Goal: Task Accomplishment & Management: Manage account settings

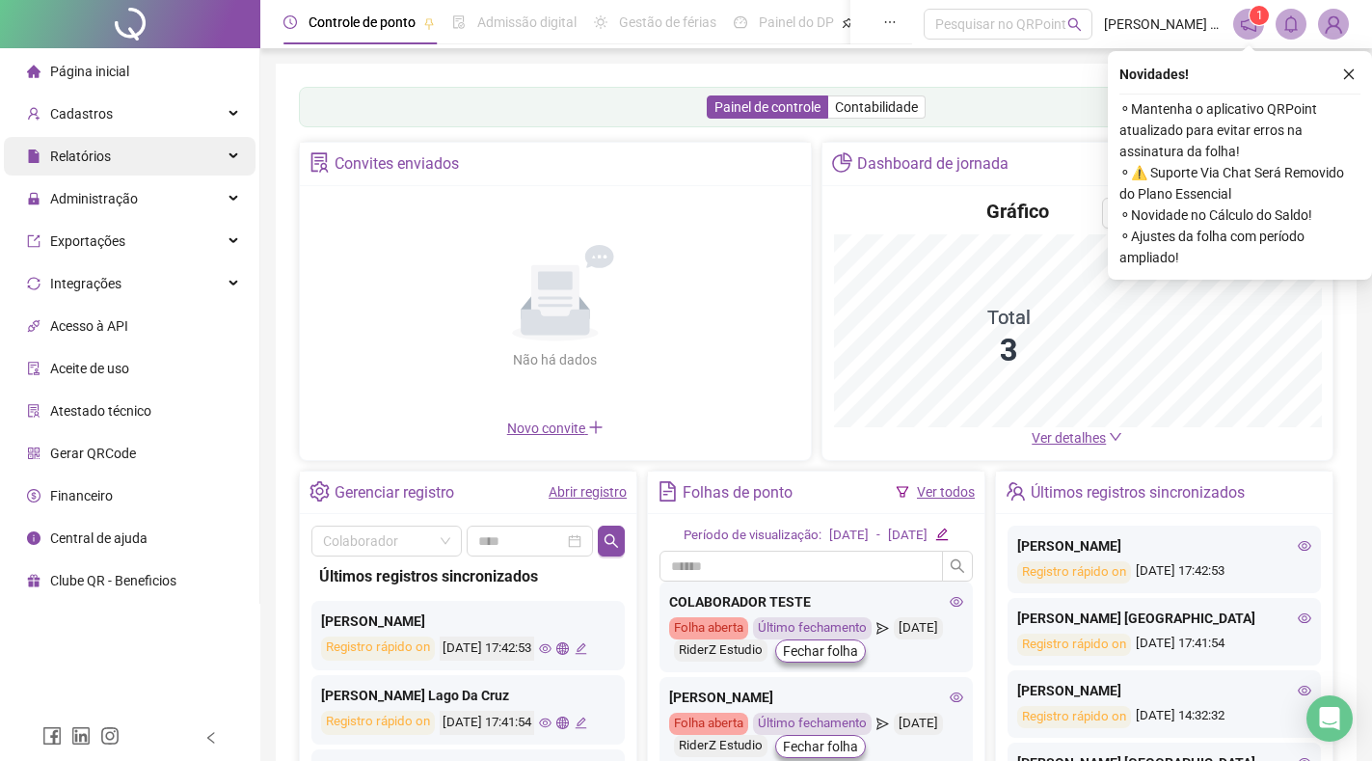
click at [97, 158] on span "Relatórios" at bounding box center [80, 156] width 61 height 15
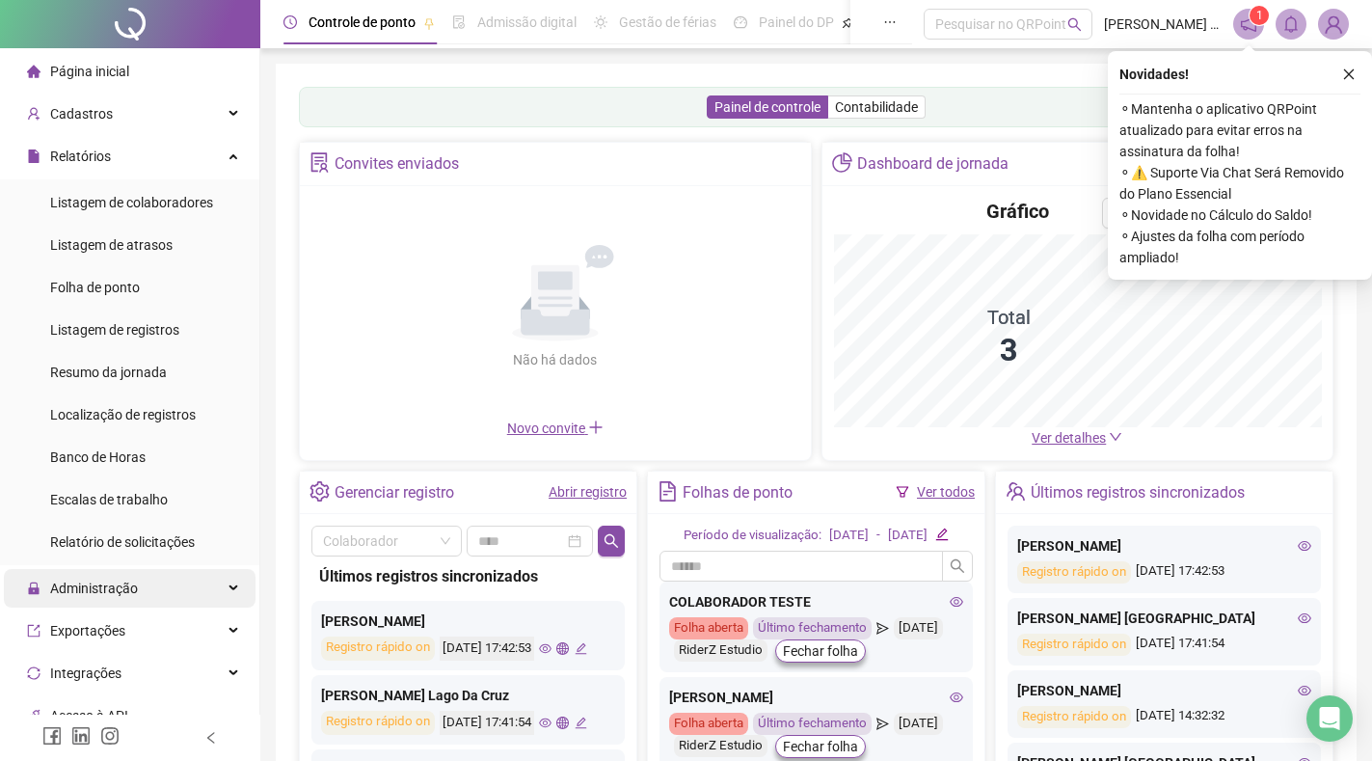
click at [116, 581] on span "Administração" at bounding box center [94, 588] width 88 height 15
click at [114, 586] on span "Administração" at bounding box center [94, 588] width 88 height 15
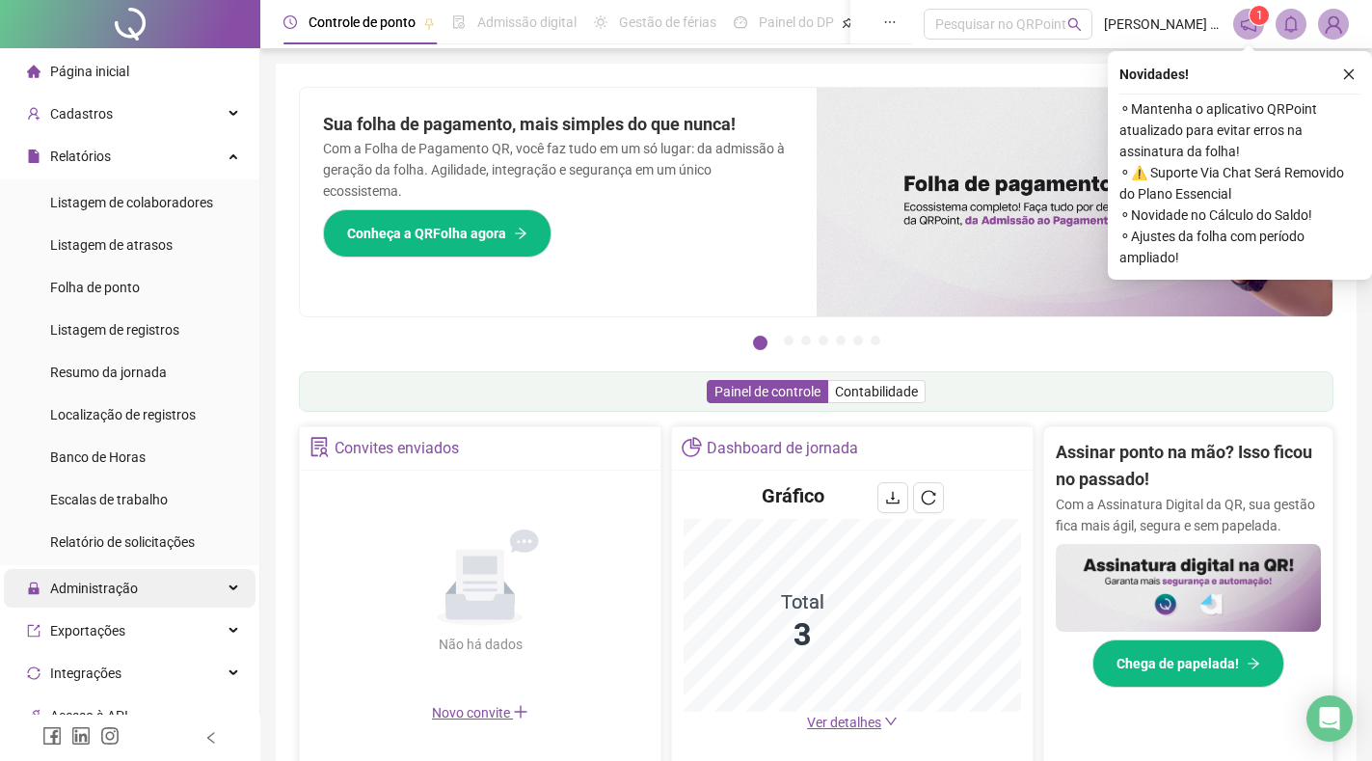
click at [114, 586] on span "Administração" at bounding box center [94, 588] width 88 height 15
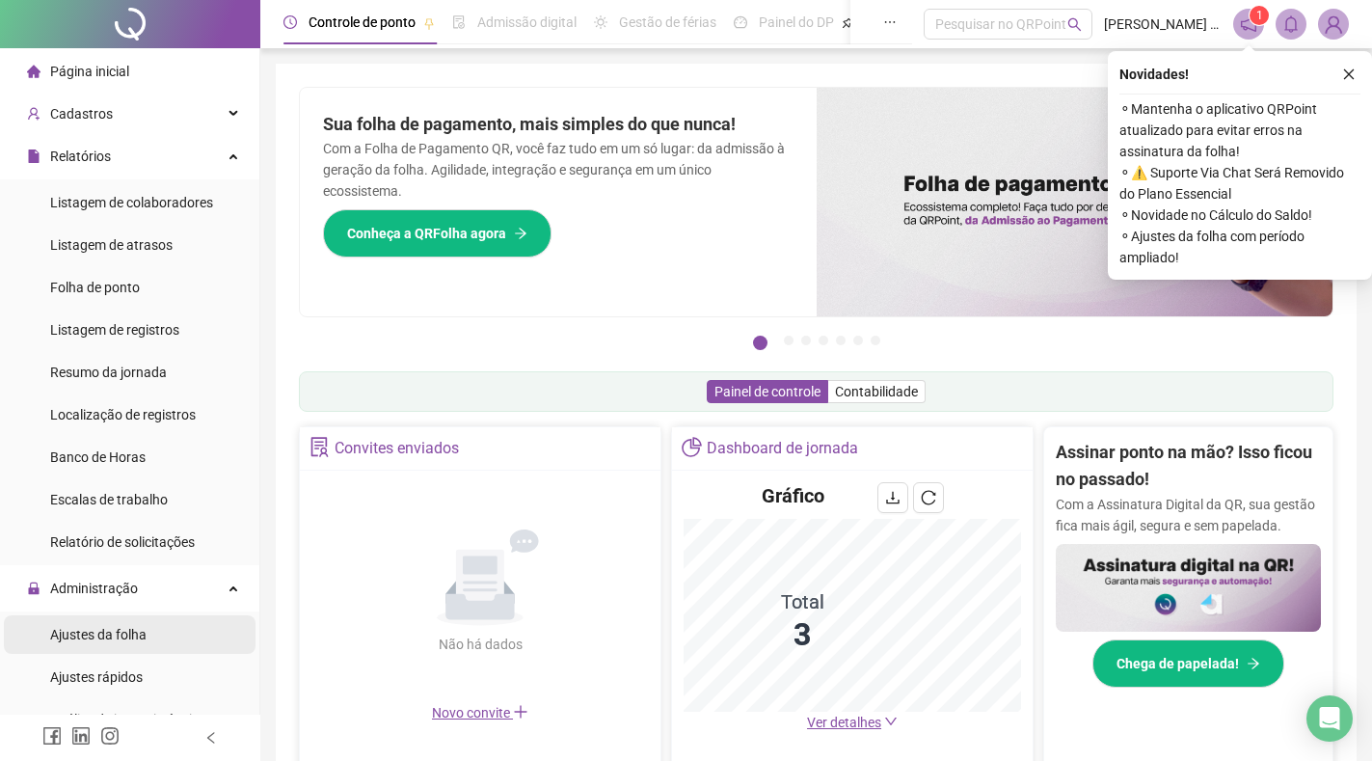
click at [112, 638] on span "Ajustes da folha" at bounding box center [98, 634] width 96 height 15
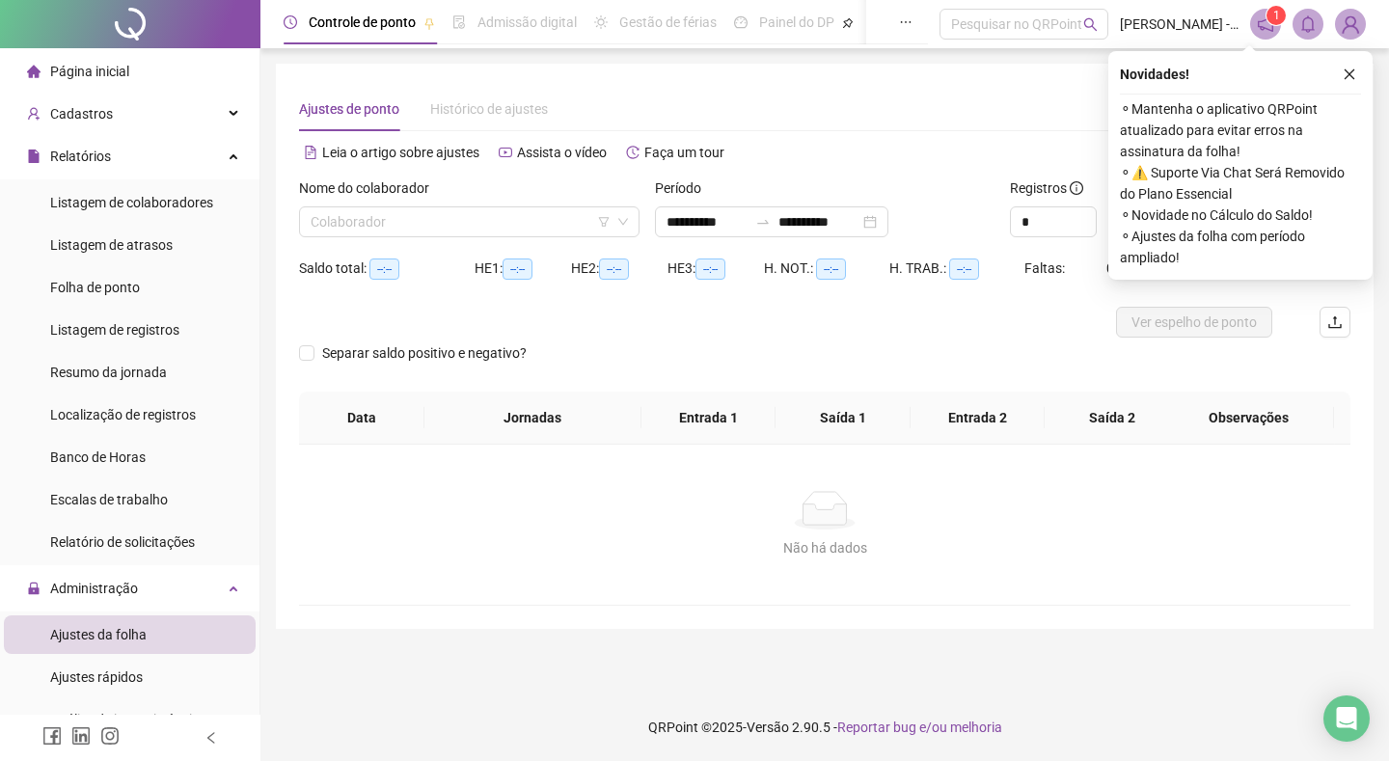
type input "**********"
click at [1352, 73] on icon "close" at bounding box center [1350, 75] width 14 height 14
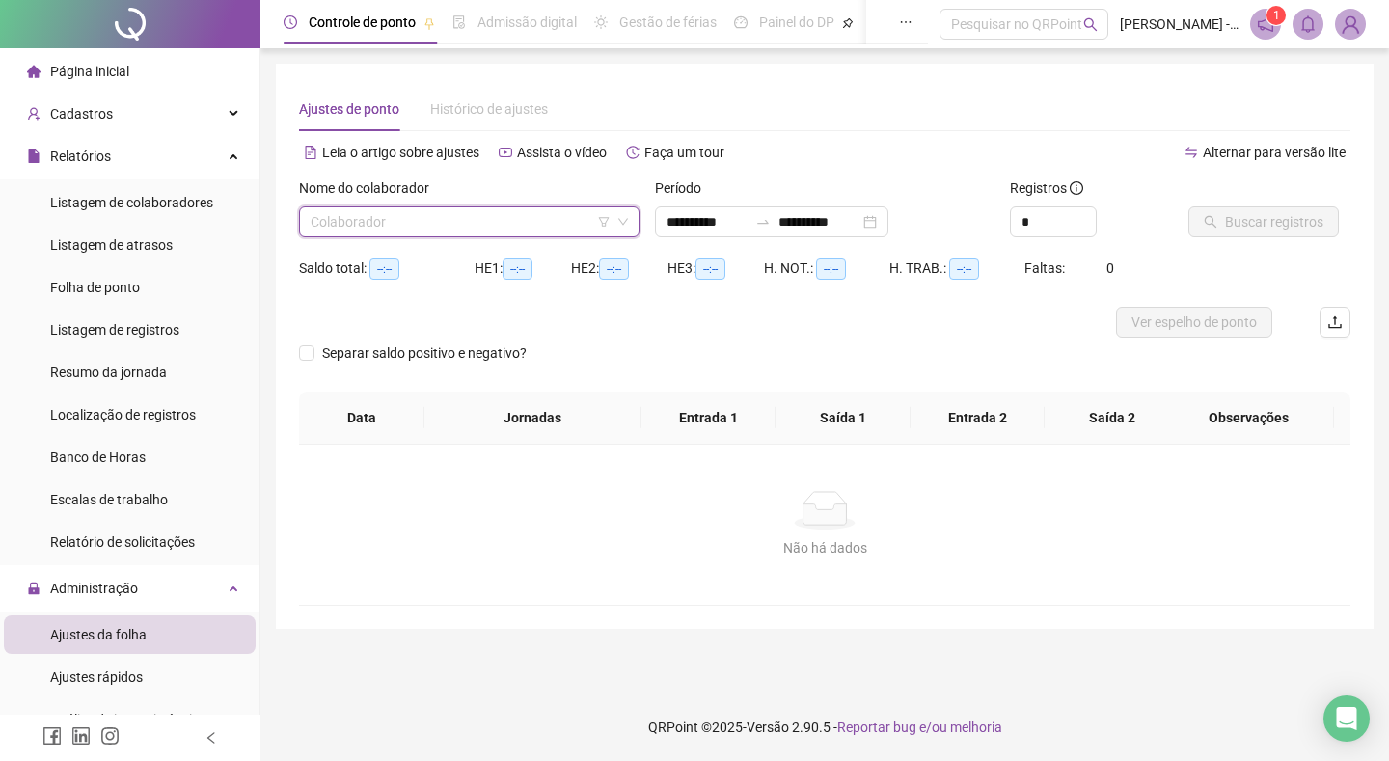
click at [453, 228] on input "search" at bounding box center [461, 221] width 300 height 29
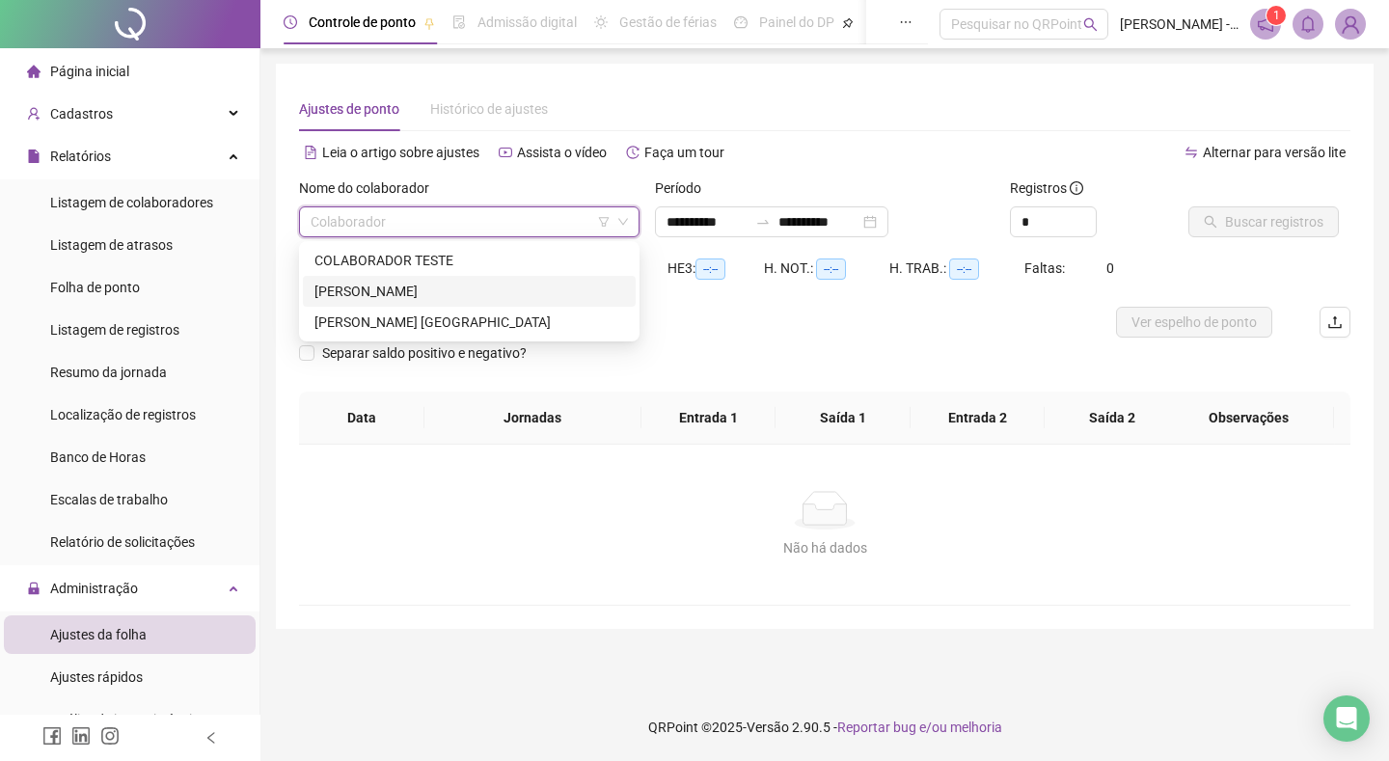
click at [464, 289] on div "[PERSON_NAME]" at bounding box center [469, 291] width 310 height 21
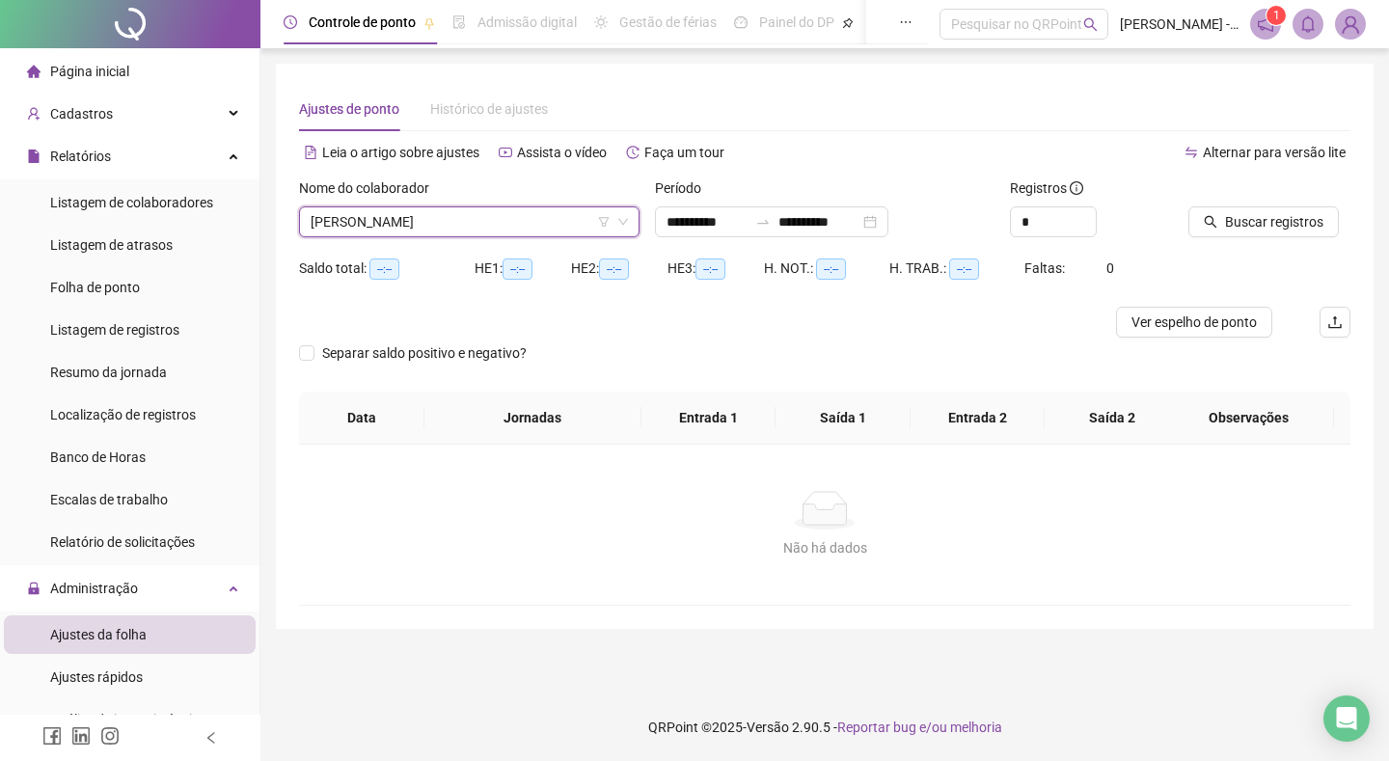
click at [832, 132] on div "**********" at bounding box center [824, 346] width 1051 height 519
click at [1243, 223] on span "Buscar registros" at bounding box center [1274, 221] width 98 height 21
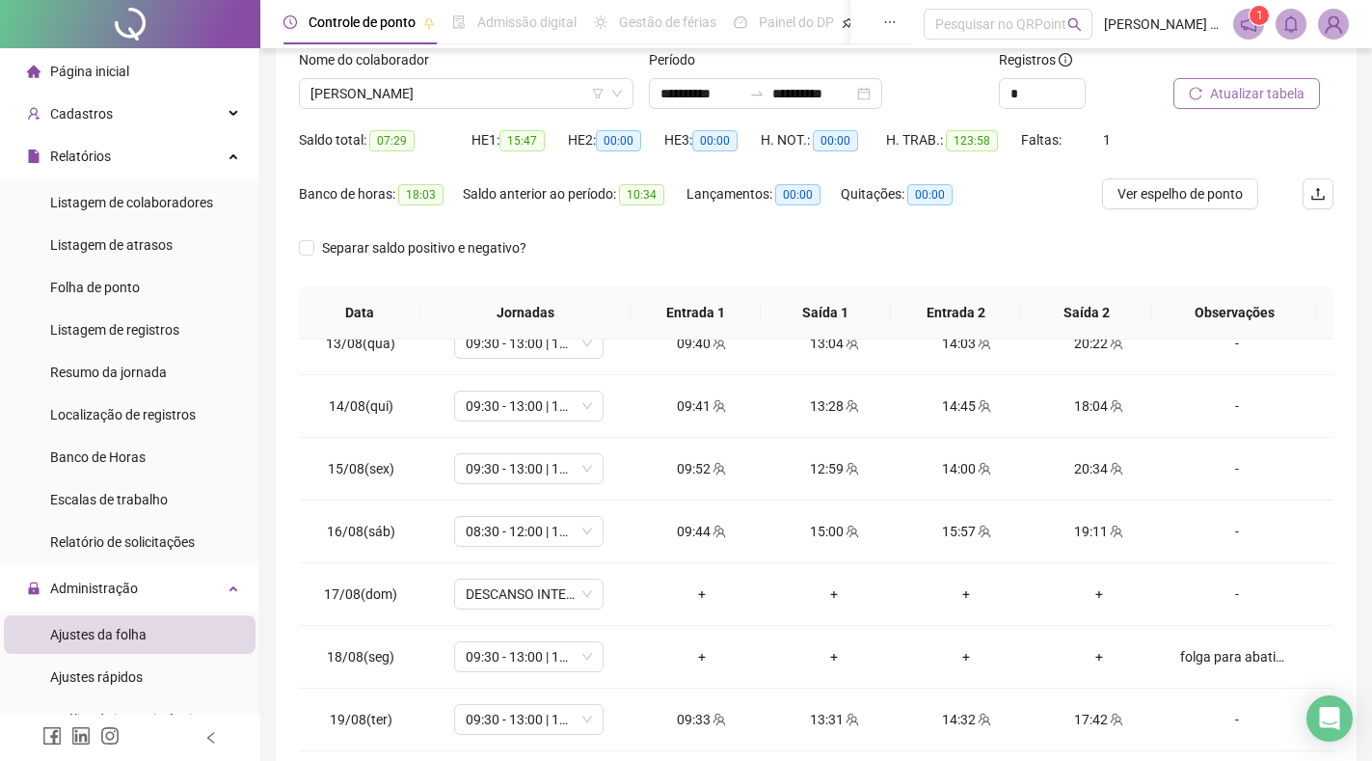
scroll to position [49, 0]
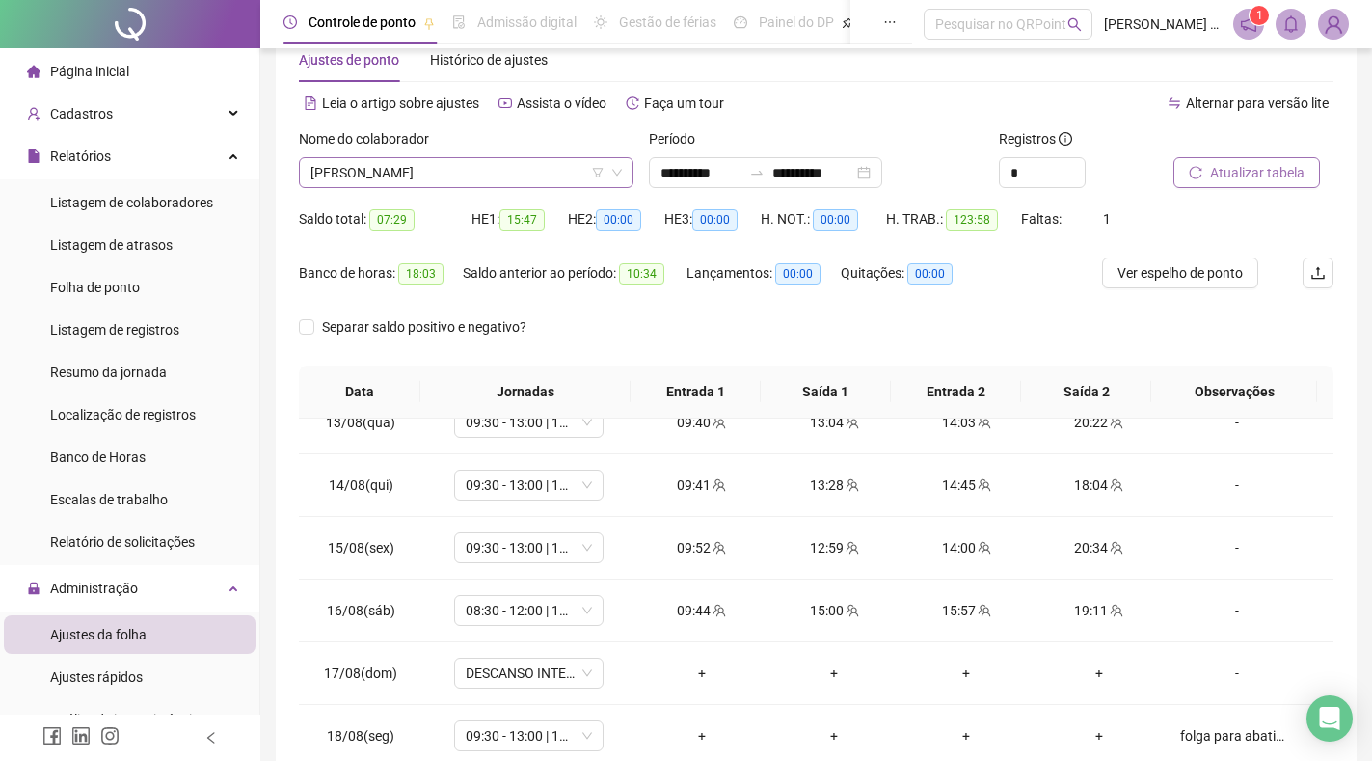
click at [412, 171] on span "[PERSON_NAME]" at bounding box center [467, 172] width 312 height 29
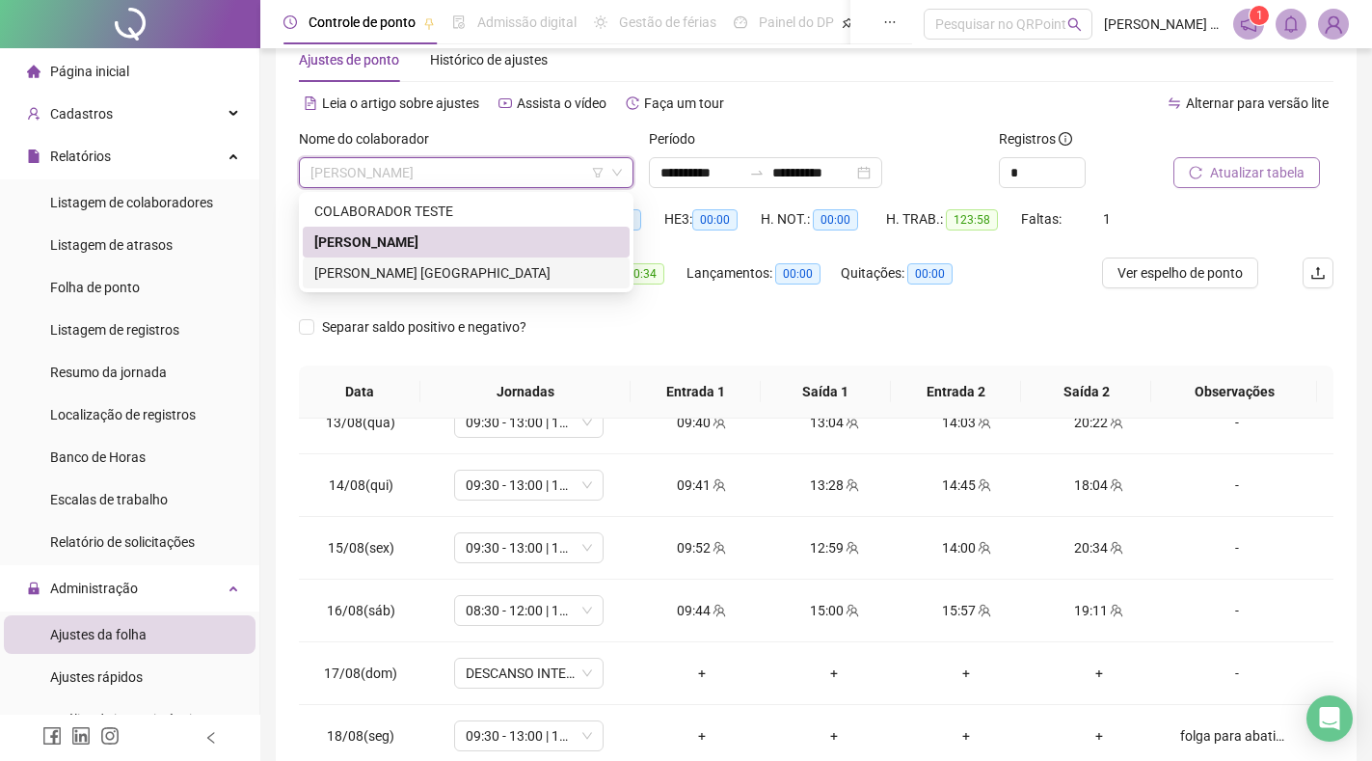
click at [428, 268] on div "[PERSON_NAME] [GEOGRAPHIC_DATA]" at bounding box center [466, 272] width 304 height 21
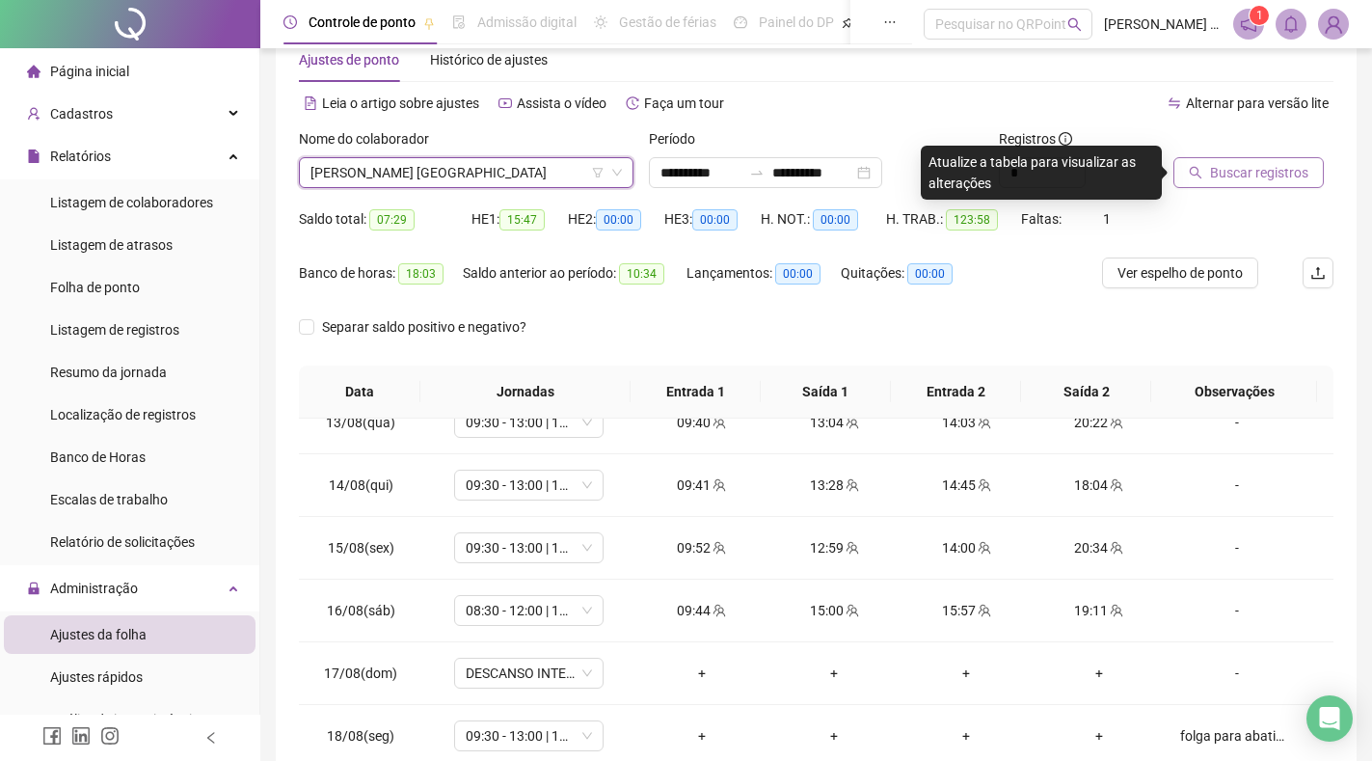
click at [783, 63] on div "Ajustes de ponto Histórico de ajustes" at bounding box center [816, 60] width 1035 height 44
click at [1234, 166] on span "Buscar registros" at bounding box center [1259, 172] width 98 height 21
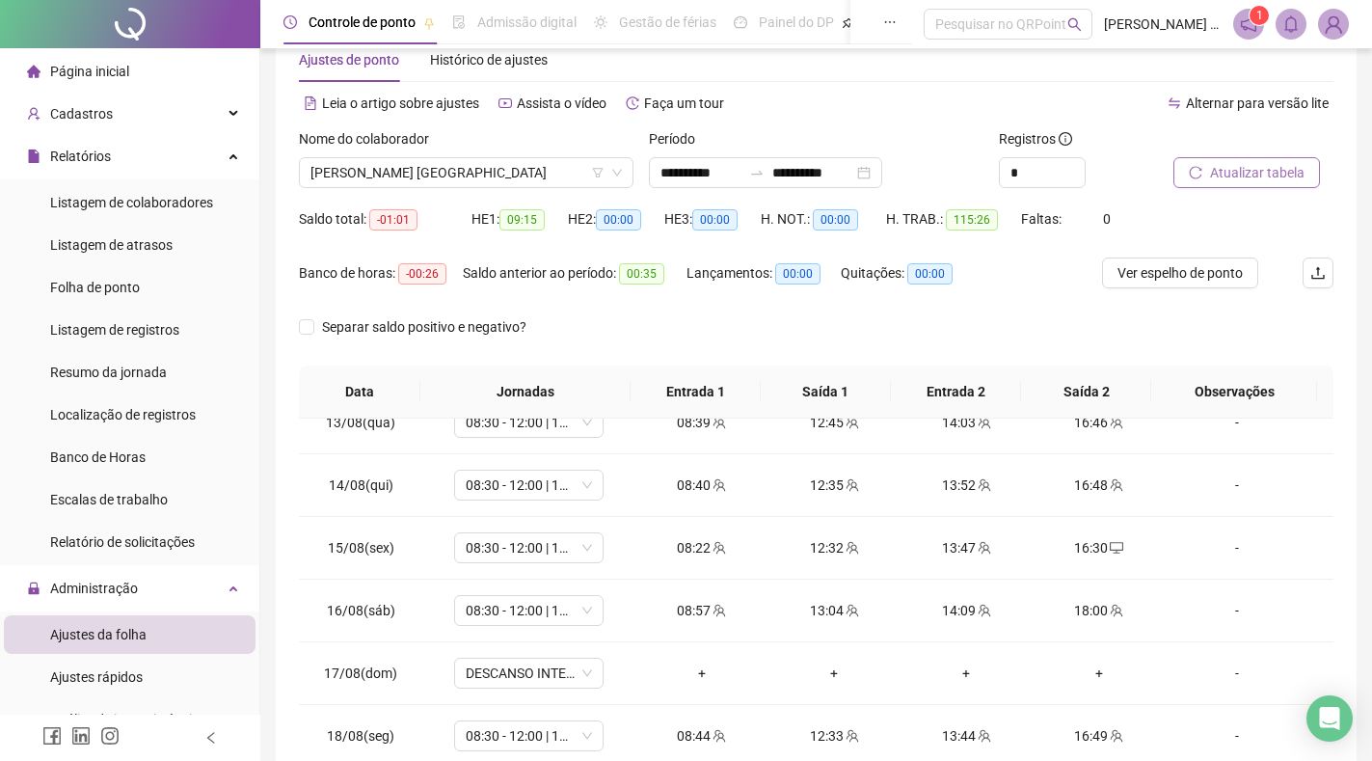
scroll to position [225, 0]
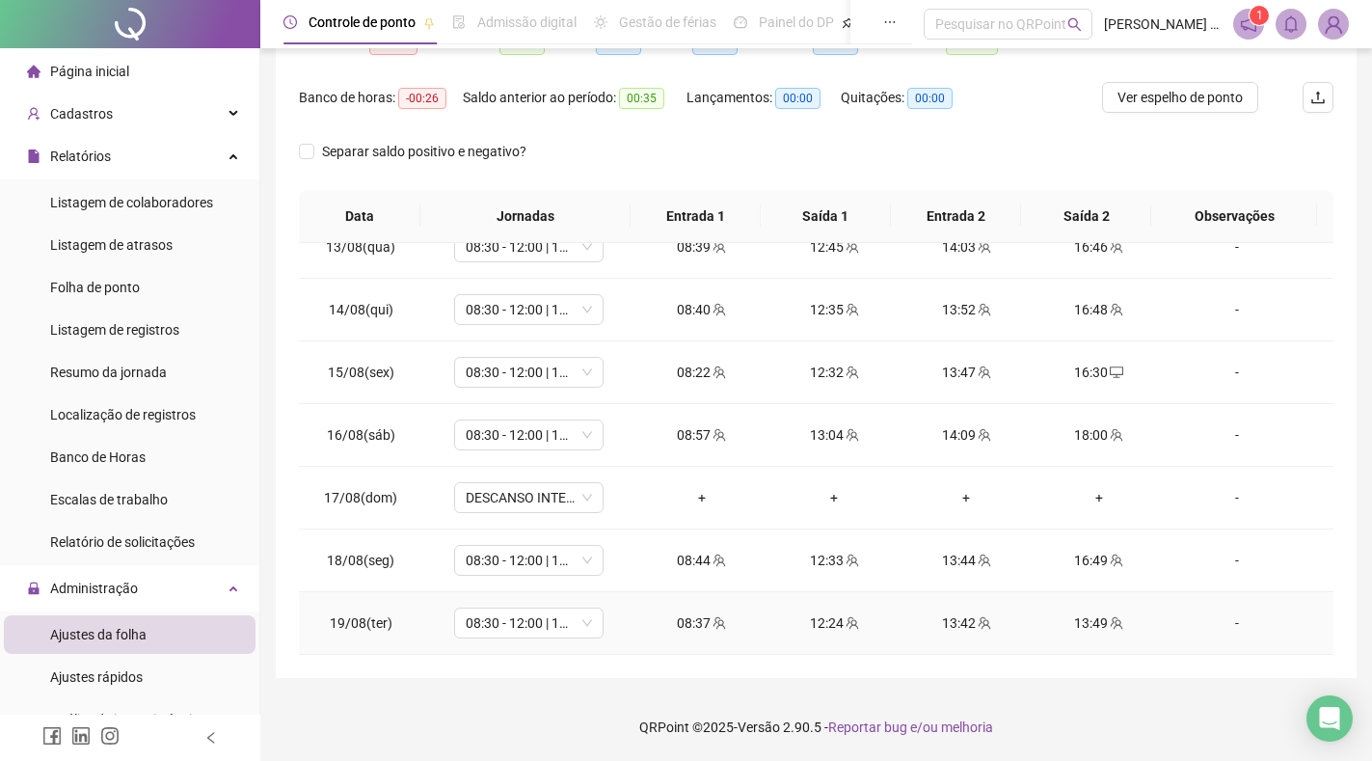
click at [1084, 619] on div "13:49" at bounding box center [1098, 622] width 101 height 21
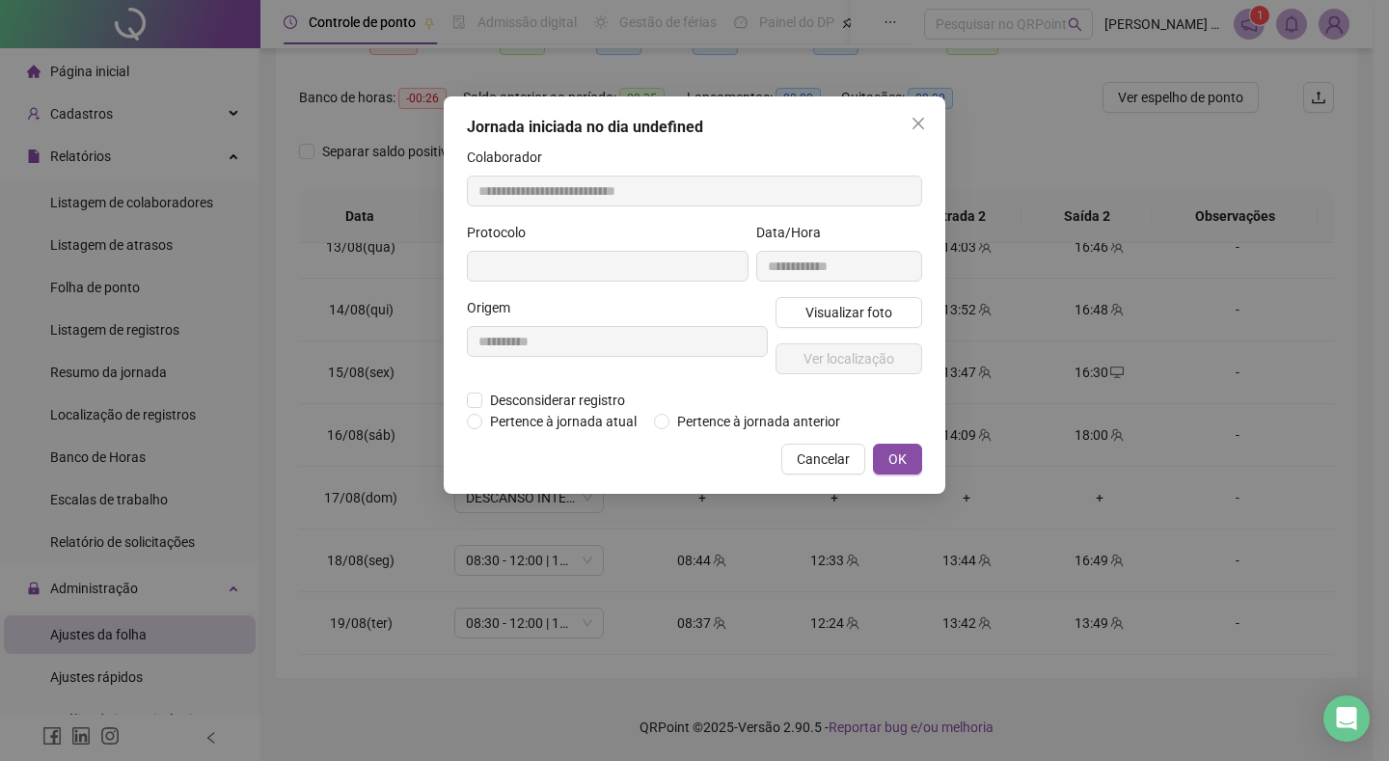
type input "**********"
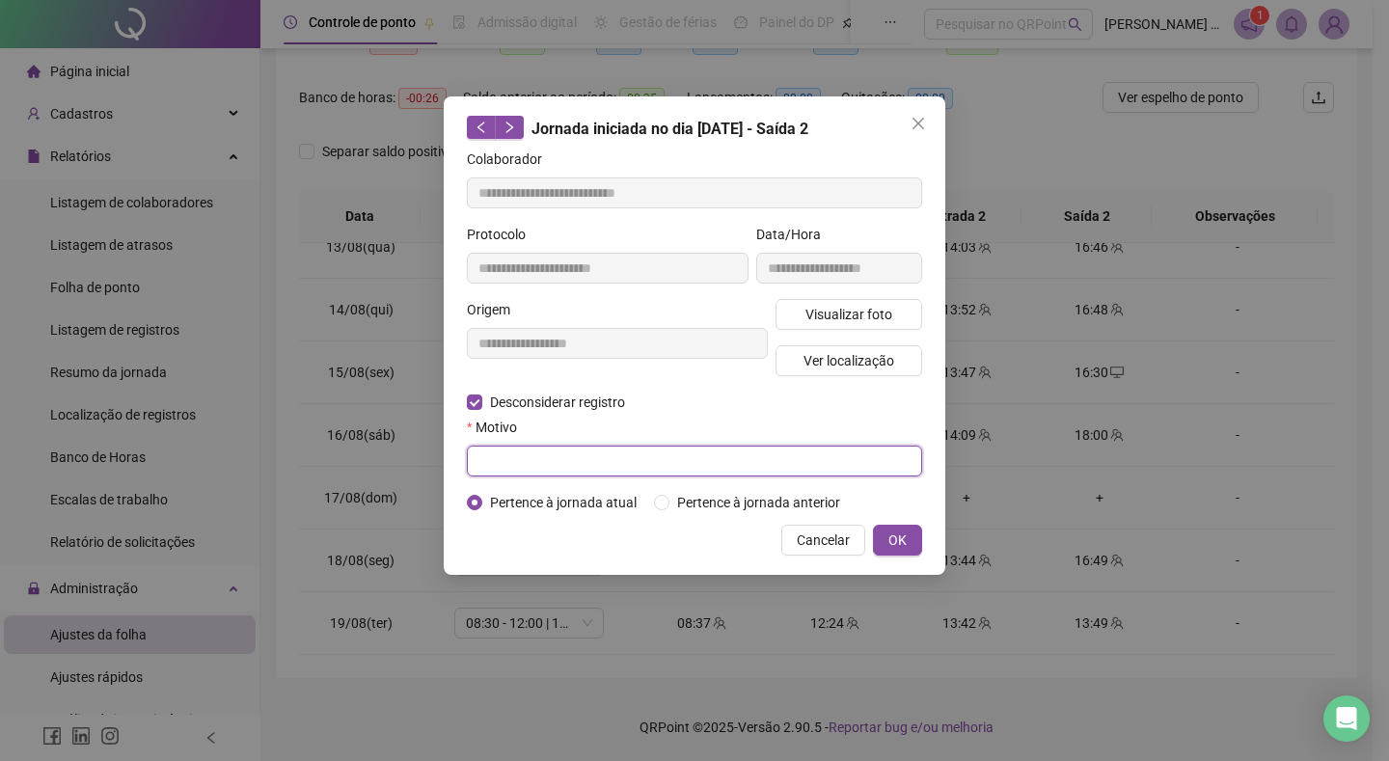
click at [568, 463] on input "text" at bounding box center [694, 461] width 455 height 31
type input "**********"
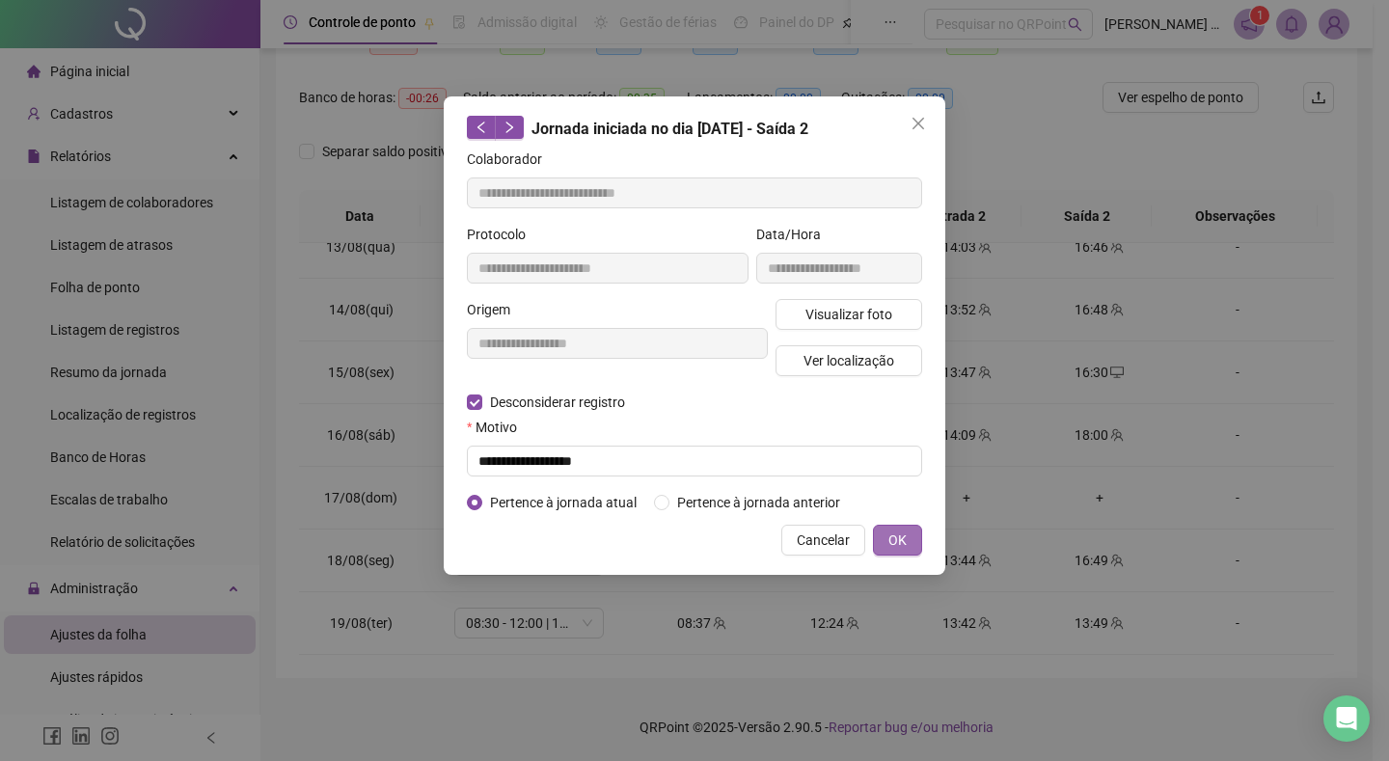
click at [904, 539] on span "OK" at bounding box center [897, 540] width 18 height 21
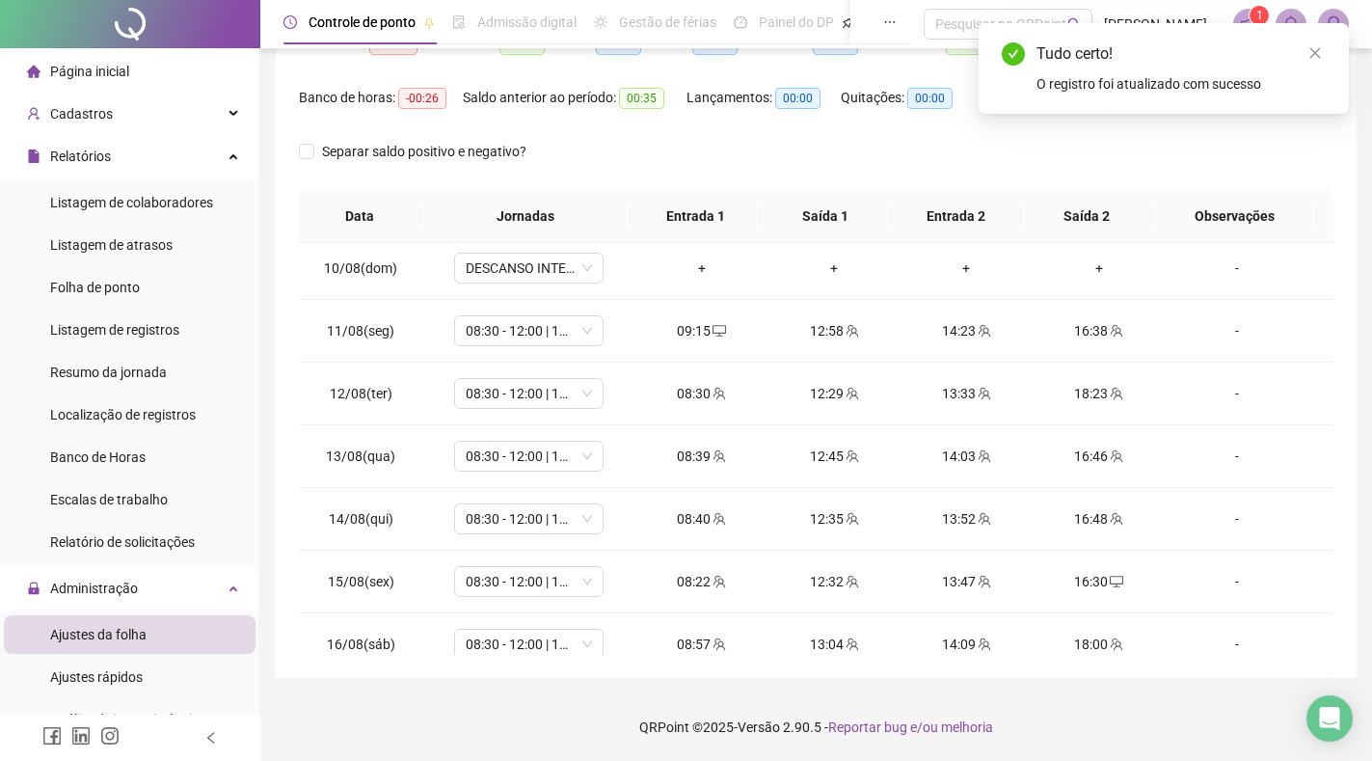
scroll to position [779, 0]
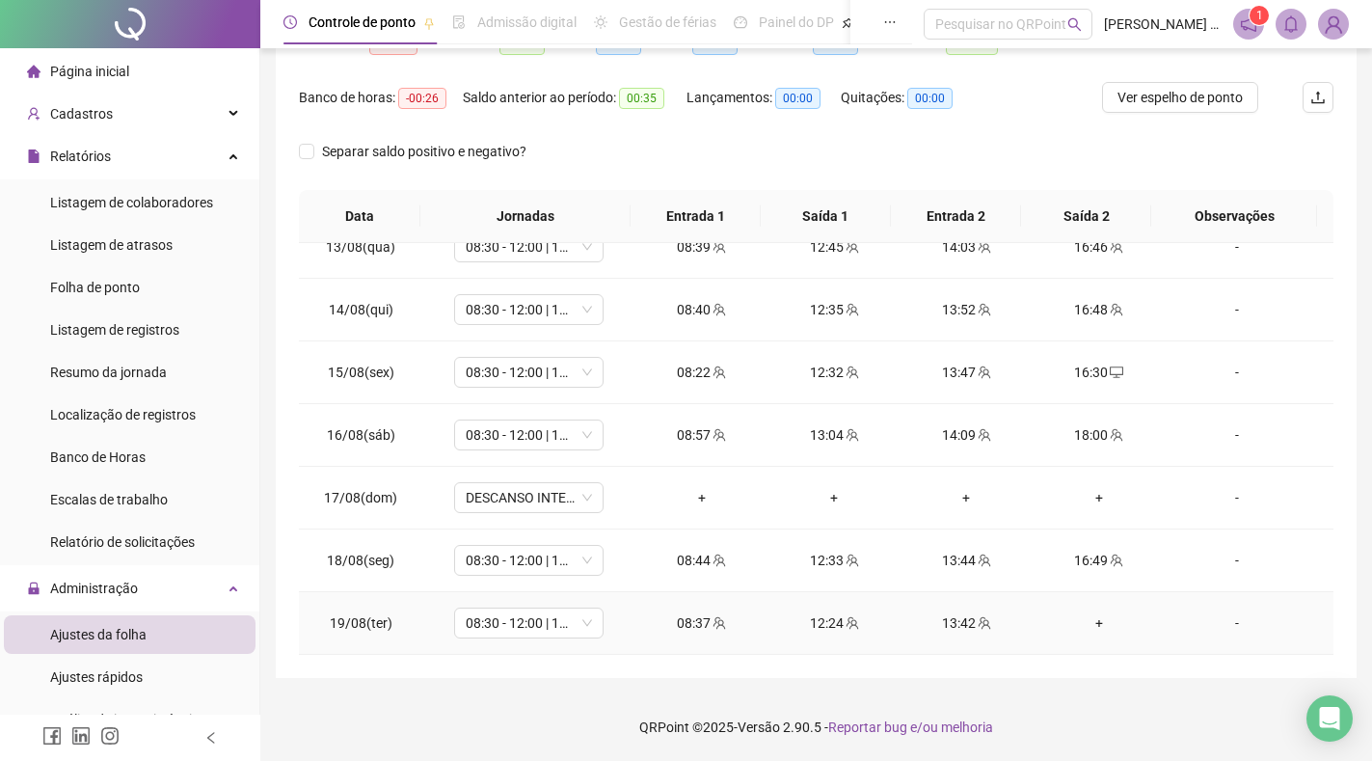
click at [1087, 624] on div "+" at bounding box center [1098, 622] width 101 height 21
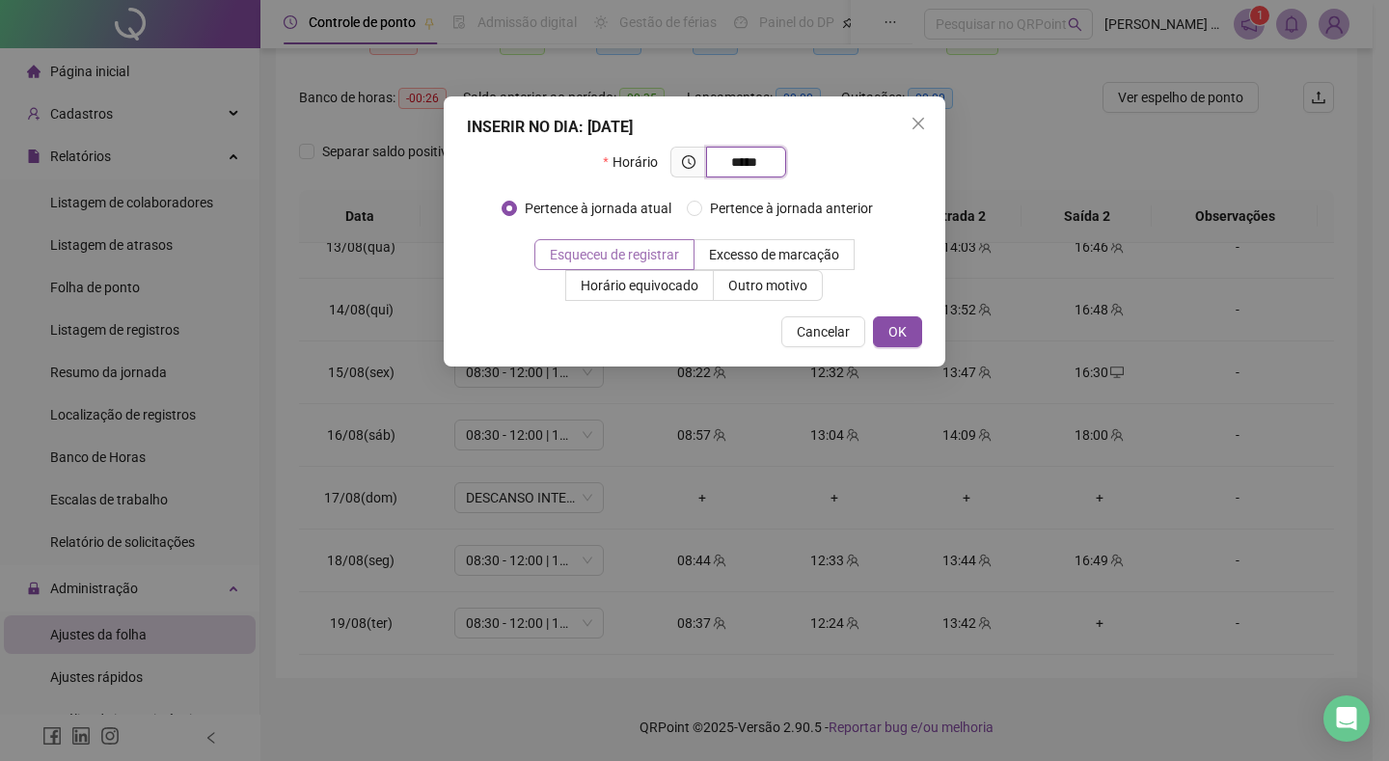
type input "*****"
click at [575, 253] on span "Esqueceu de registrar" at bounding box center [614, 254] width 129 height 15
click at [899, 330] on span "OK" at bounding box center [897, 331] width 18 height 21
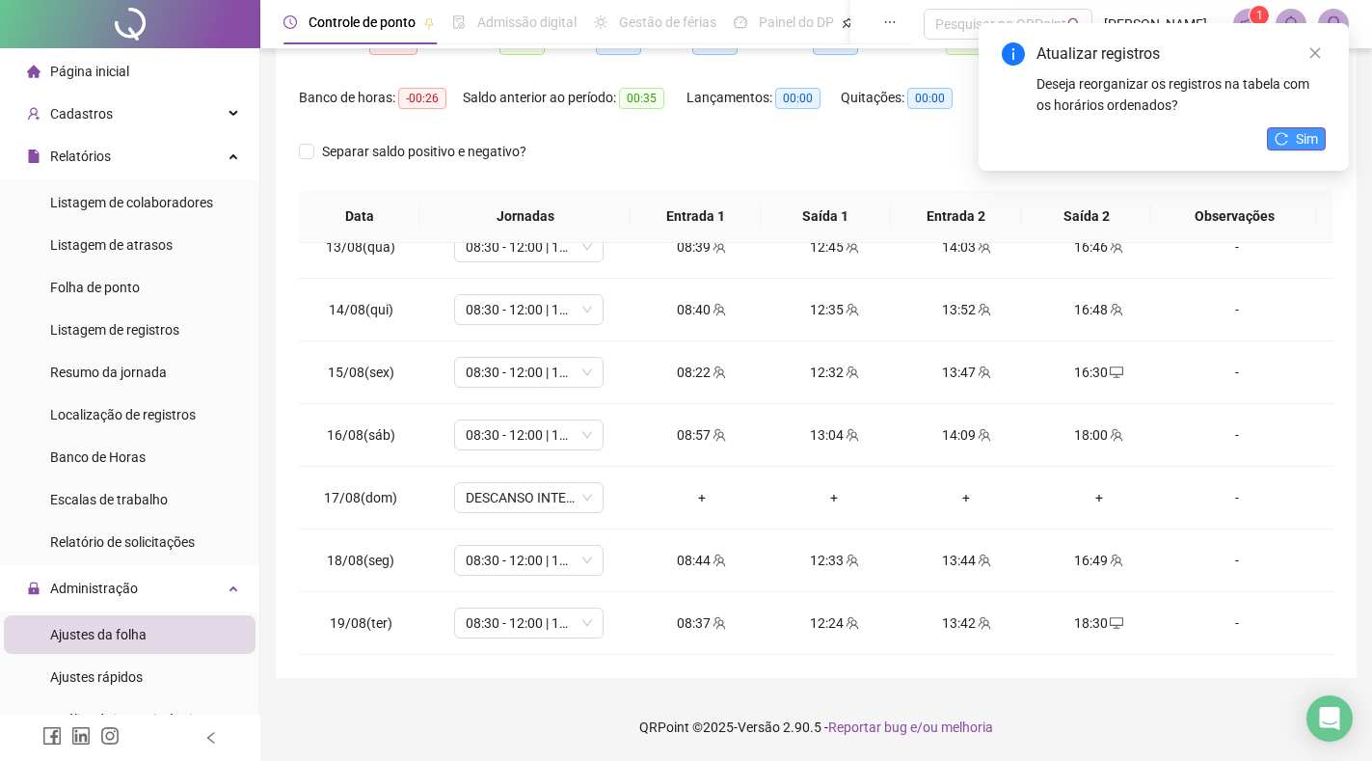
click at [1304, 138] on span "Sim" at bounding box center [1307, 138] width 22 height 21
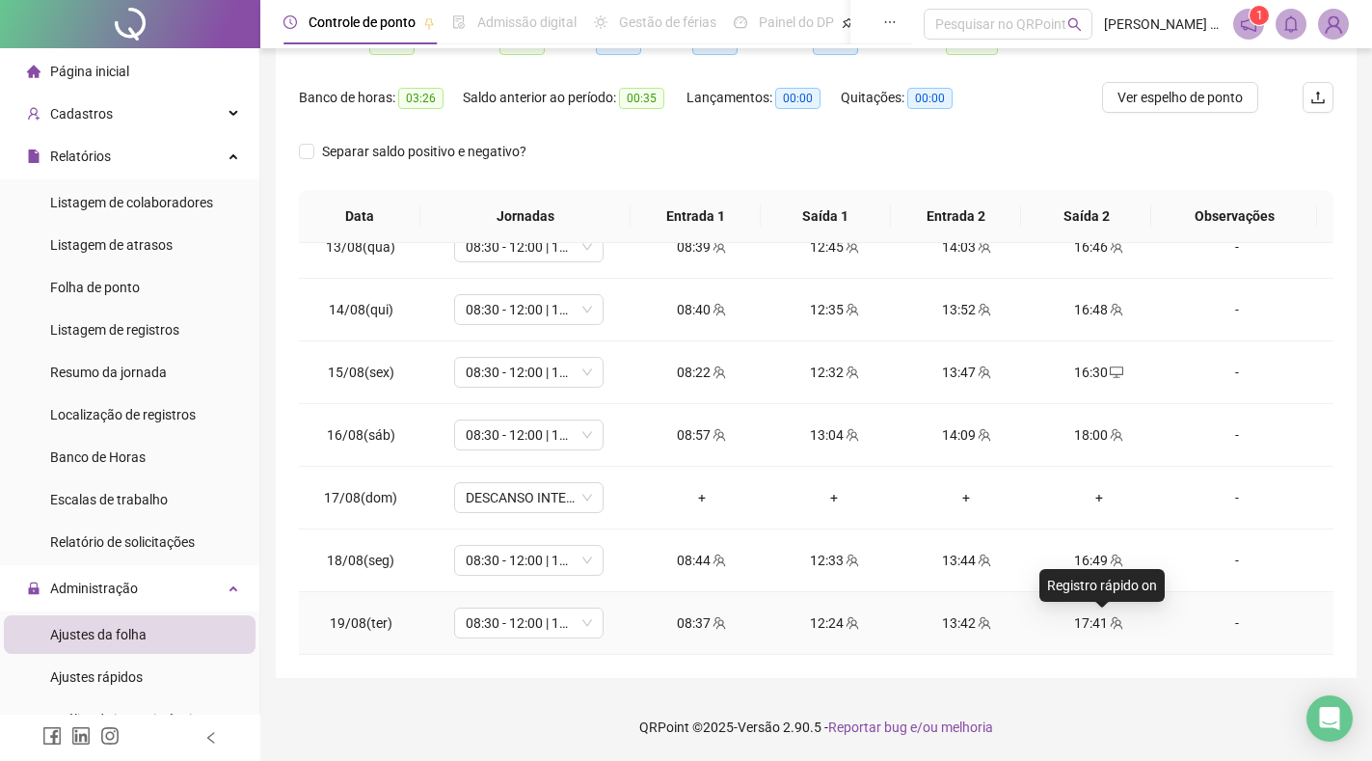
click at [1110, 621] on icon "team" at bounding box center [1117, 623] width 14 height 14
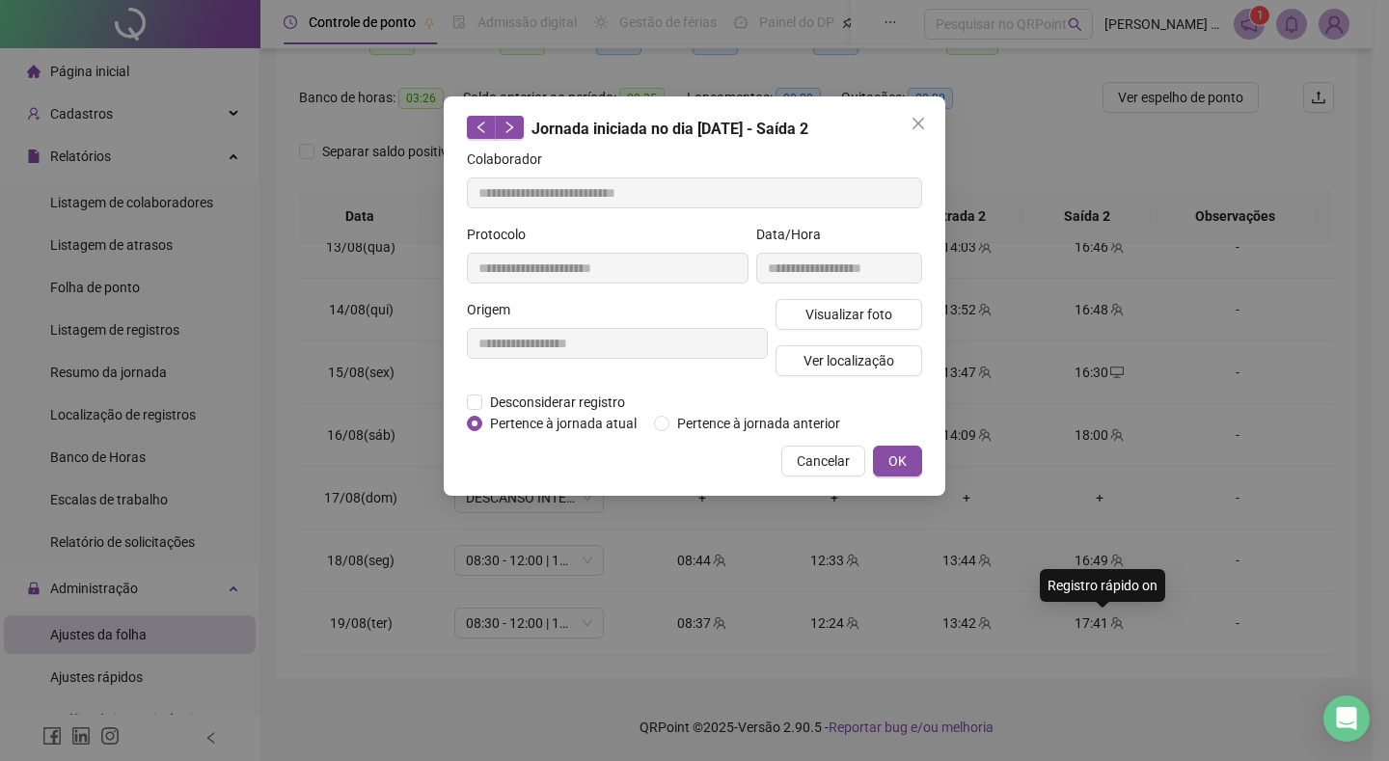
type input "**********"
click at [830, 312] on span "Visualizar foto" at bounding box center [848, 314] width 87 height 21
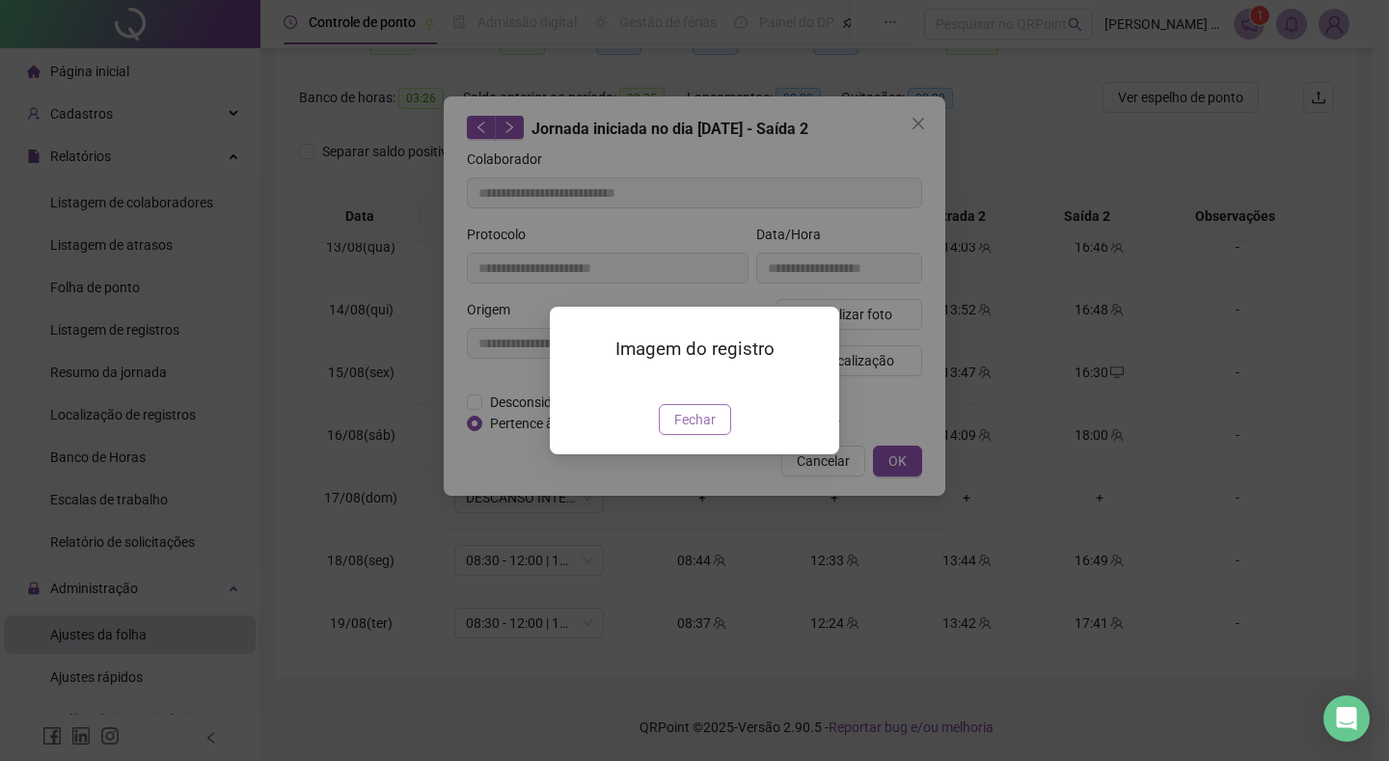
click at [687, 430] on span "Fechar" at bounding box center [694, 419] width 41 height 21
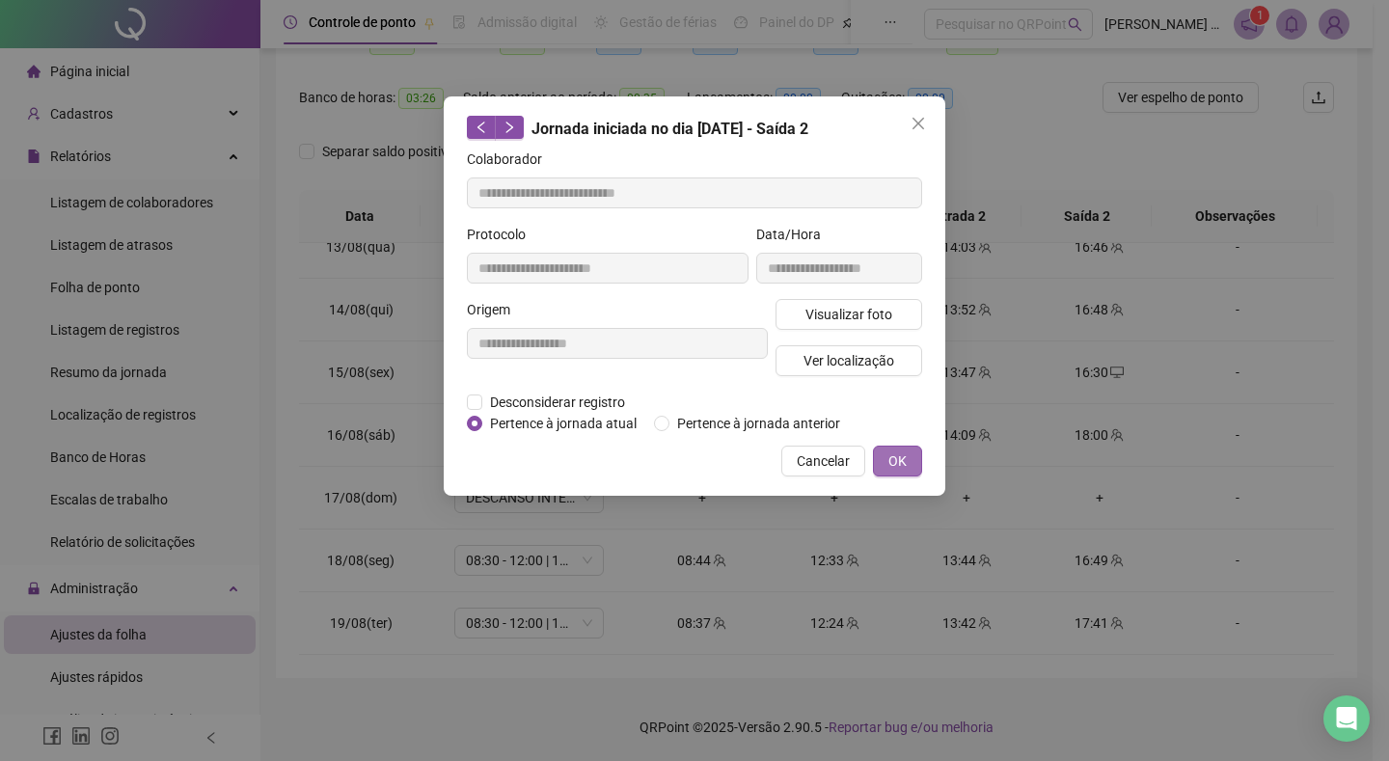
click at [890, 458] on span "OK" at bounding box center [897, 460] width 18 height 21
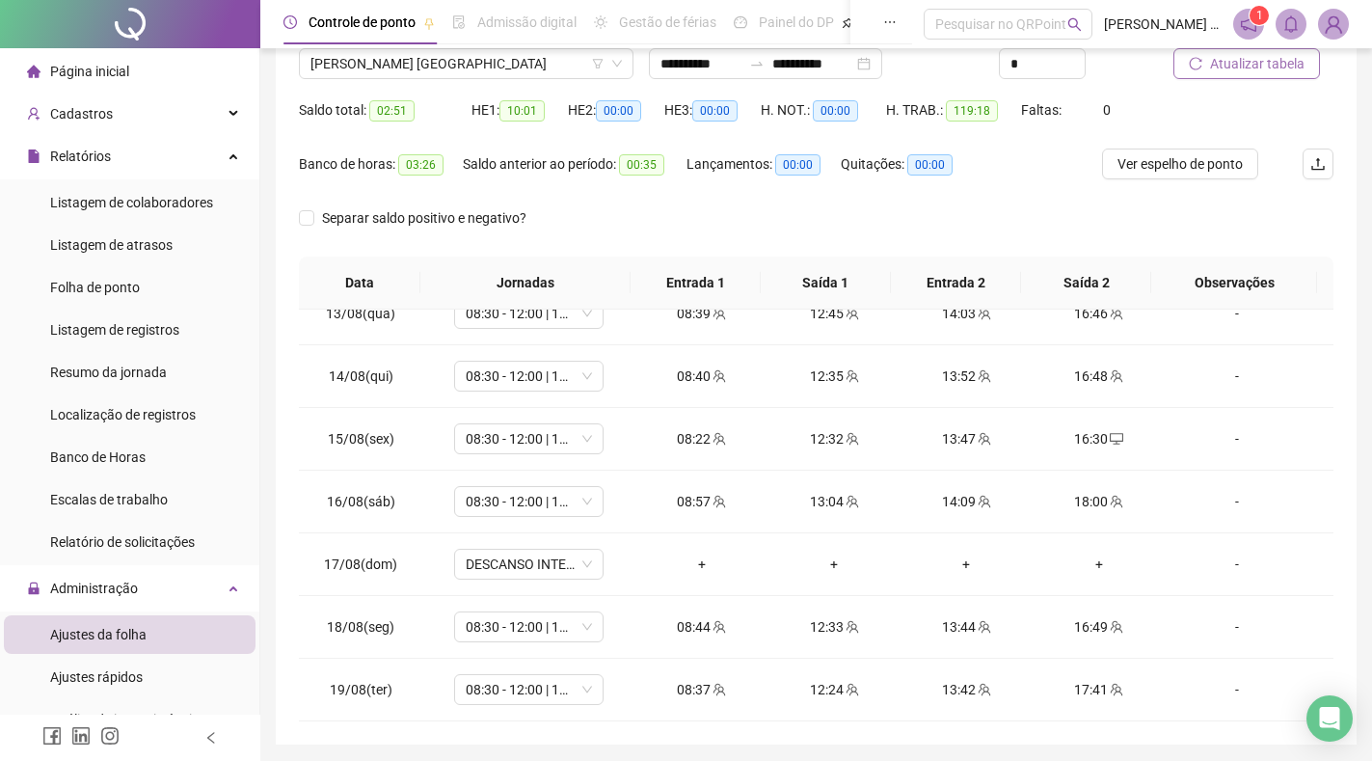
scroll to position [225, 0]
